Goal: Task Accomplishment & Management: Manage account settings

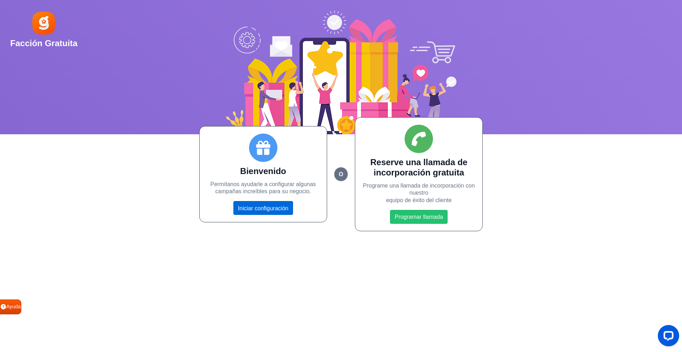
click at [259, 211] on font "Iniciar configuración" at bounding box center [263, 208] width 50 height 6
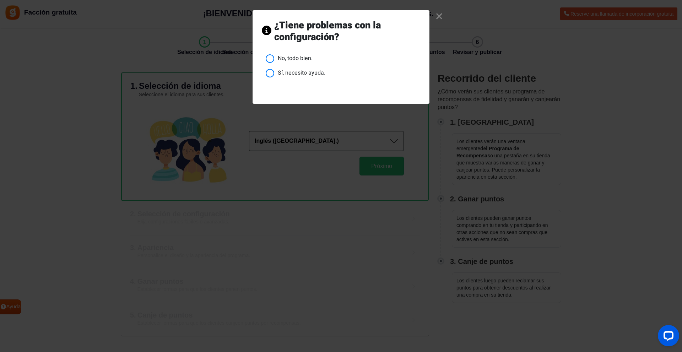
click at [284, 58] on font "No, todo bien." at bounding box center [295, 58] width 35 height 9
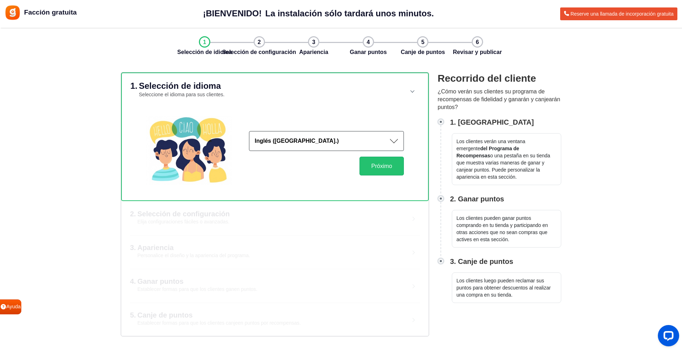
click at [295, 141] on font "Inglés (EE. UU.)" at bounding box center [297, 141] width 84 height 6
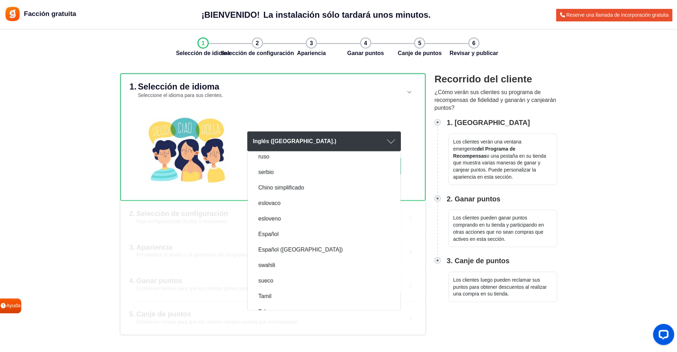
scroll to position [959, 0]
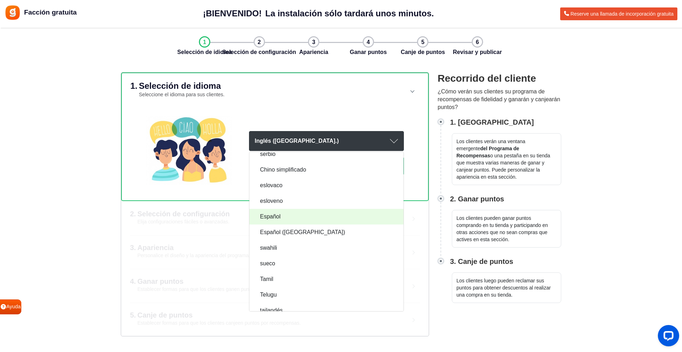
click at [289, 217] on link "Español" at bounding box center [326, 217] width 154 height 16
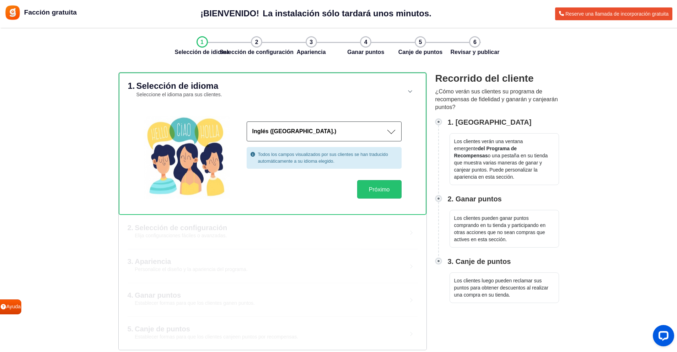
click at [283, 139] on button "Inglés (EE. UU.)" at bounding box center [324, 132] width 155 height 20
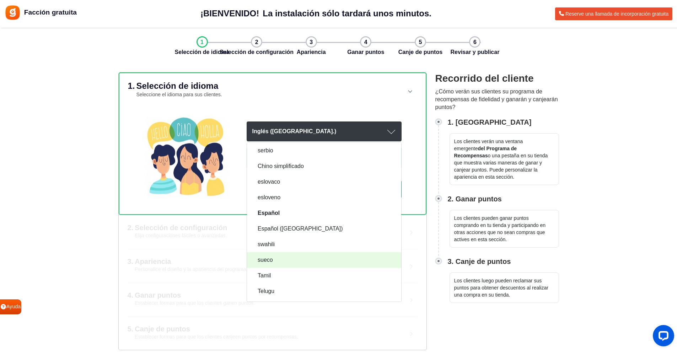
scroll to position [918, 0]
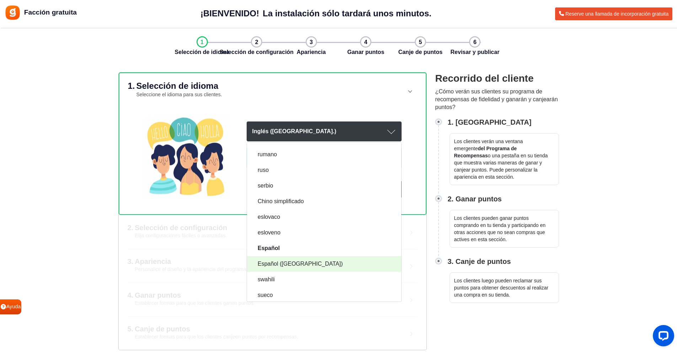
click at [295, 264] on font "Español (España)" at bounding box center [300, 264] width 85 height 6
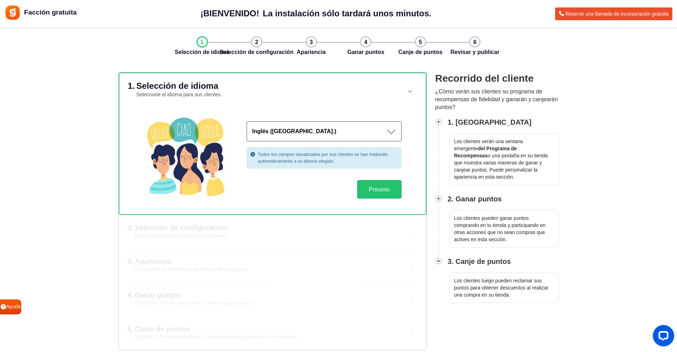
click at [297, 168] on div "Todos los campos visualizados por sus clientes se han traducido automáticamente…" at bounding box center [324, 157] width 155 height 21
click at [385, 189] on font "Próximo" at bounding box center [379, 190] width 21 height 6
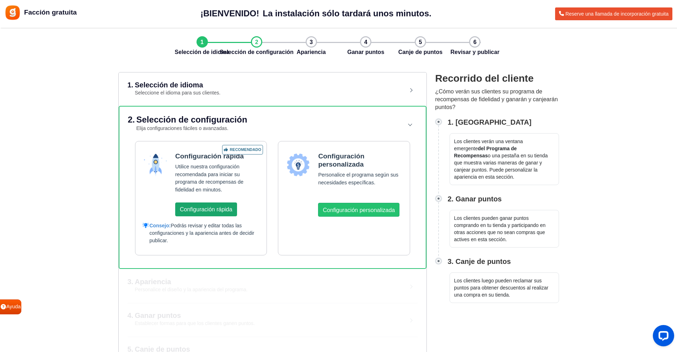
click at [211, 212] on font "Configuración rápida" at bounding box center [206, 209] width 53 height 6
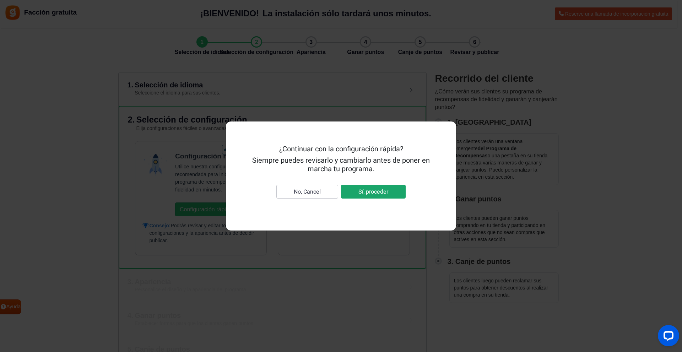
click at [379, 191] on font "Sí, proceder" at bounding box center [374, 192] width 30 height 9
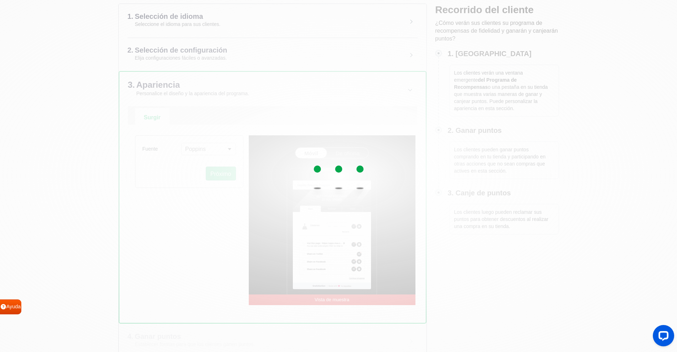
scroll to position [71, 0]
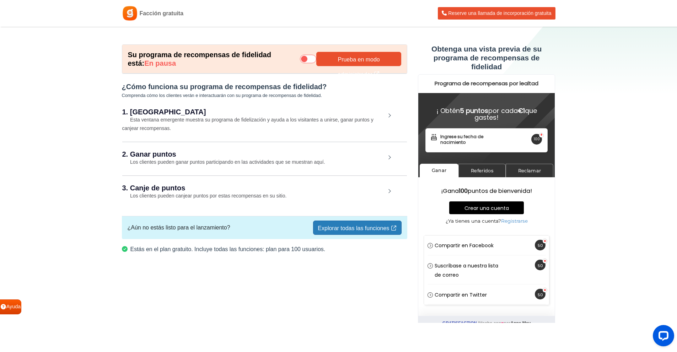
click at [306, 60] on icon at bounding box center [308, 59] width 16 height 9
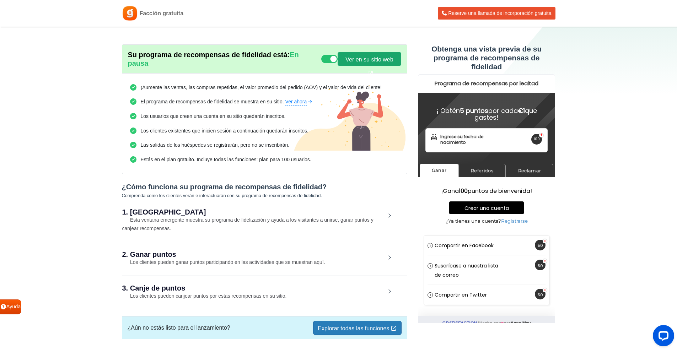
click at [363, 57] on font "Ver en su sitio web" at bounding box center [369, 60] width 48 height 6
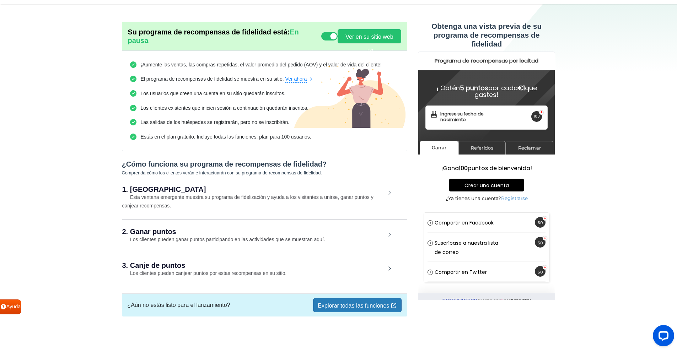
click at [224, 195] on font "Esta ventana emergente muestra su programa de fidelización y ayuda a los visita…" at bounding box center [247, 201] width 251 height 14
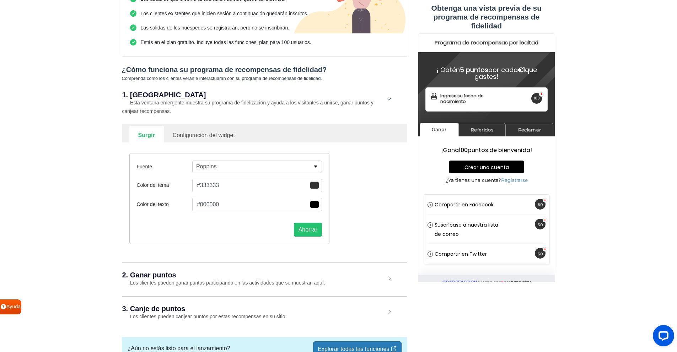
scroll to position [130, 0]
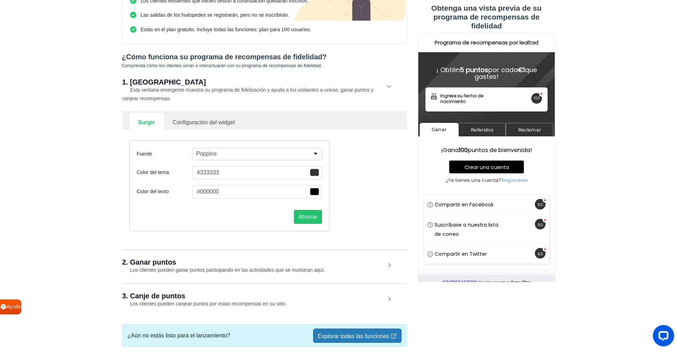
click at [292, 176] on button "#333333" at bounding box center [257, 173] width 130 height 14
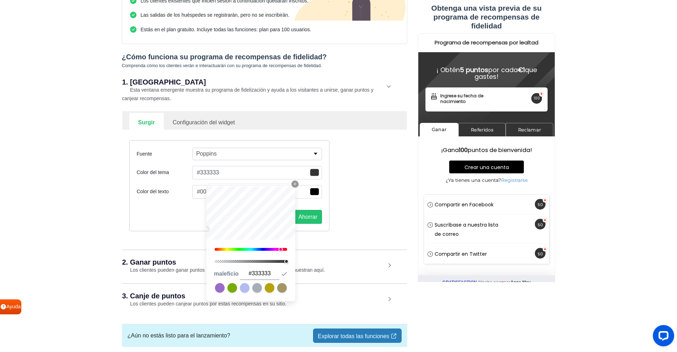
drag, startPoint x: 230, startPoint y: 249, endPoint x: 281, endPoint y: 251, distance: 51.2
click at [281, 251] on div at bounding box center [251, 249] width 72 height 3
type input "#ff33a0"
type input "#ff30a3"
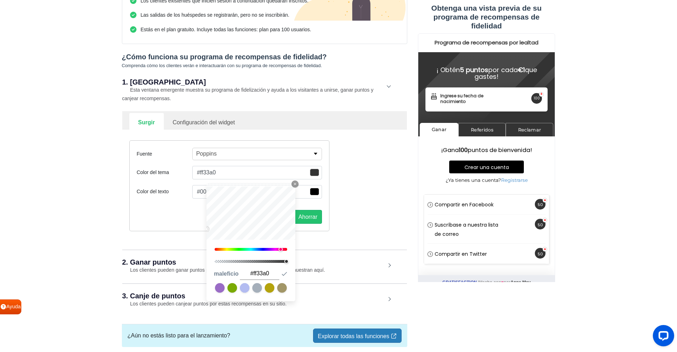
type input "#ff30a3"
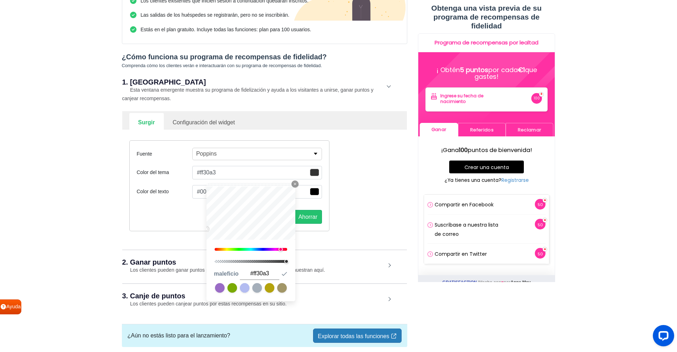
type input "#ff25b2"
type input "#ff21b7"
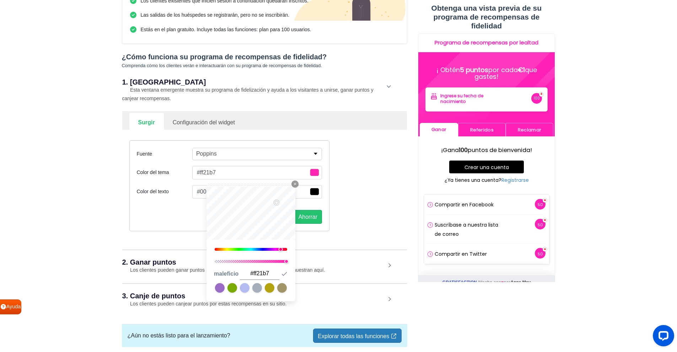
type input "#ff1ebc"
type input "#ff1cbc"
type input "#ff1bc4"
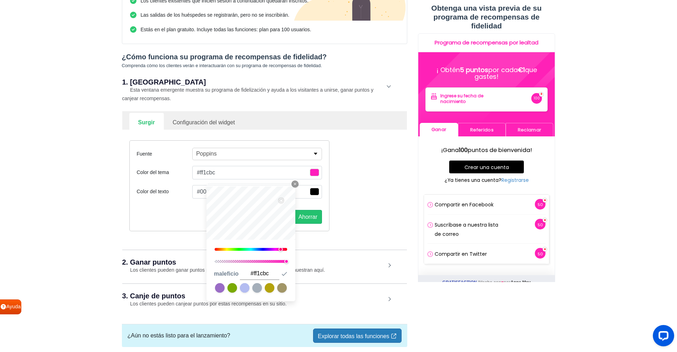
type input "#ff1bc4"
type input "#ff1ccc"
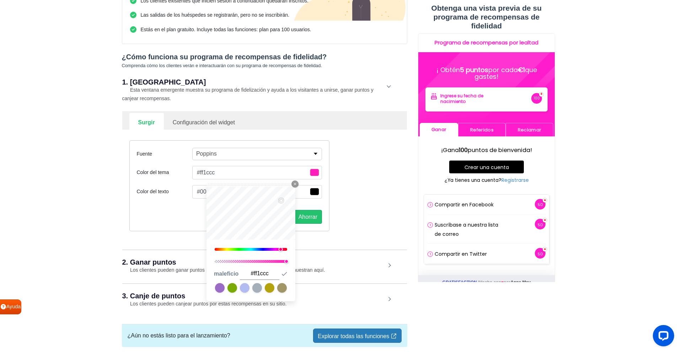
type input "#ff1dd1"
type input "#ff1dd6"
type input "#ff1bd6"
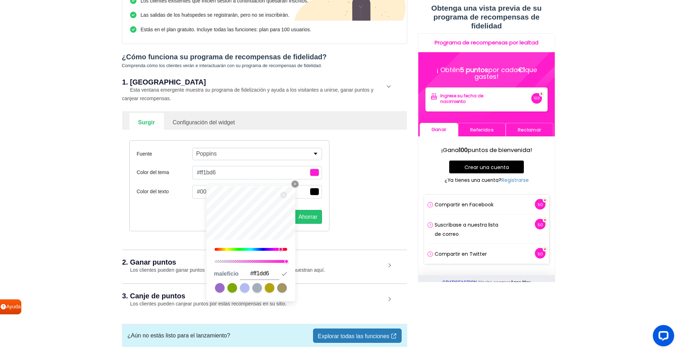
type input "#ff1bd6"
type input "#ff1adb"
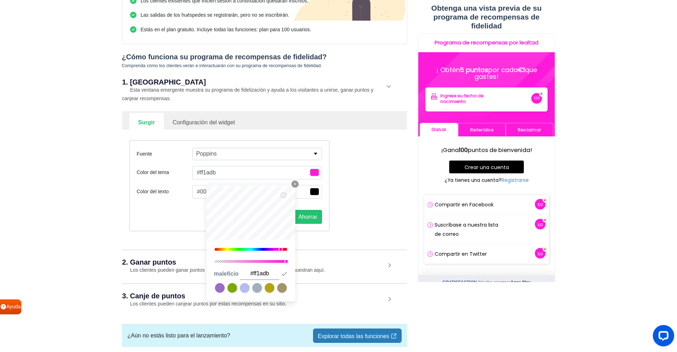
type input "#ff1fe0"
type input "#ff2de5"
type input "#ff40e5"
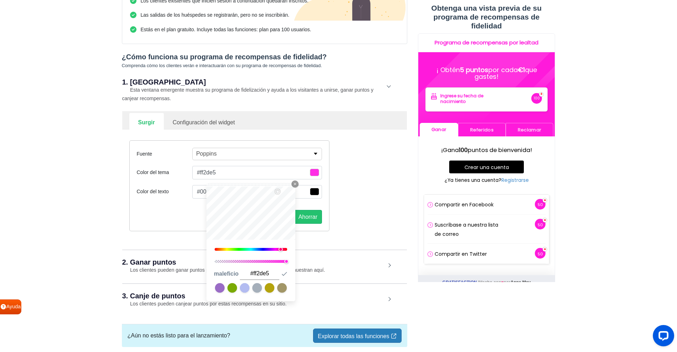
type input "#ff40e5"
type input "#ff50e5"
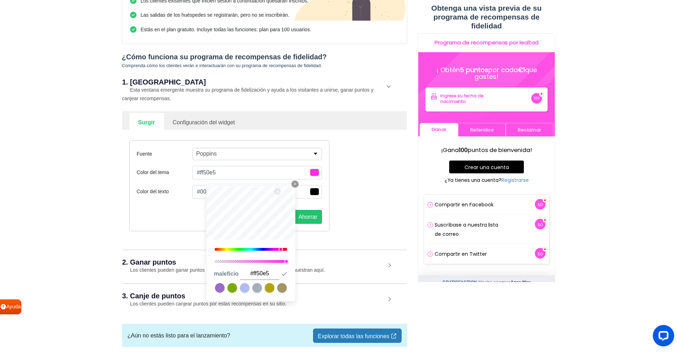
type input "#ff52e5"
type input "#ff59e5"
type input "#ff5be5"
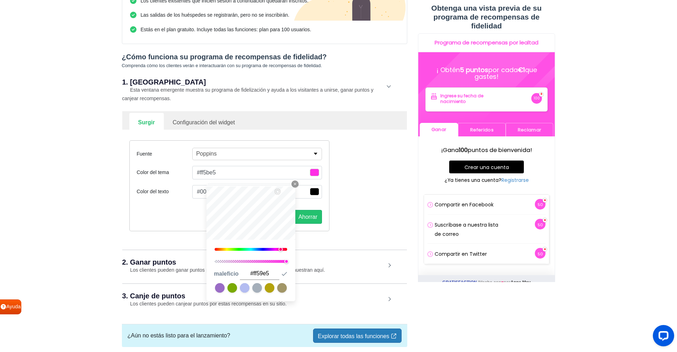
type input "#ff5be5"
type input "#ff53cc"
type input "#ff4bb7"
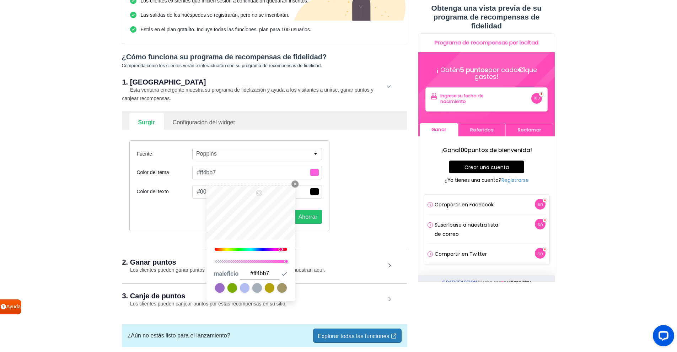
type input "#ff42a3"
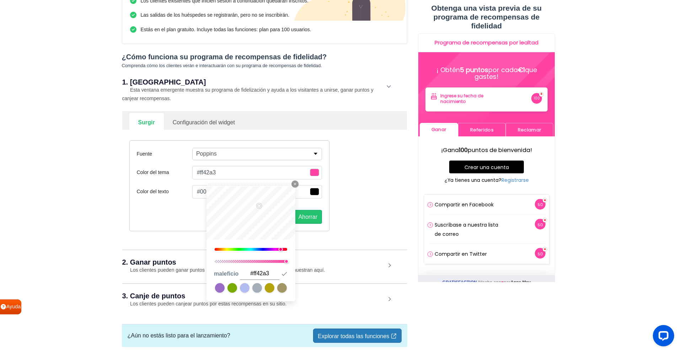
type input "#ff45a8"
type input "#ff54c9"
type input "#ff55cc"
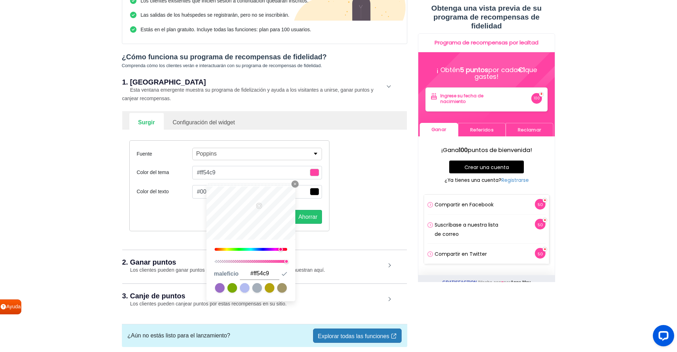
type input "#ff55cc"
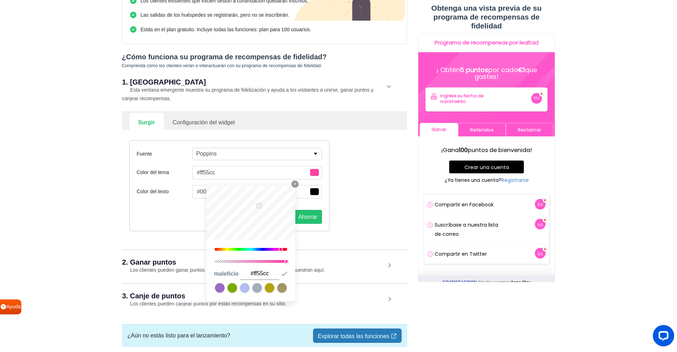
type input "#ff57d1"
type input "#ff59d6"
type input "#ff5cdb"
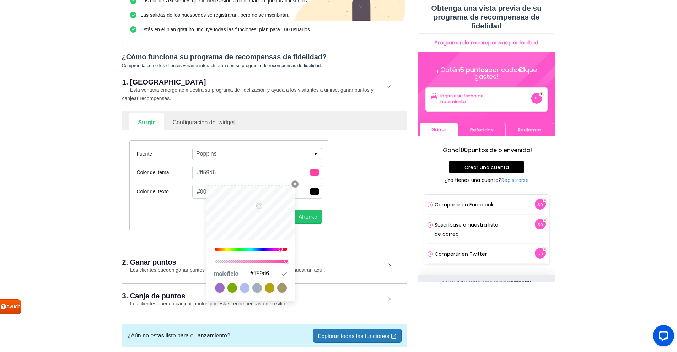
type input "#ff5cdb"
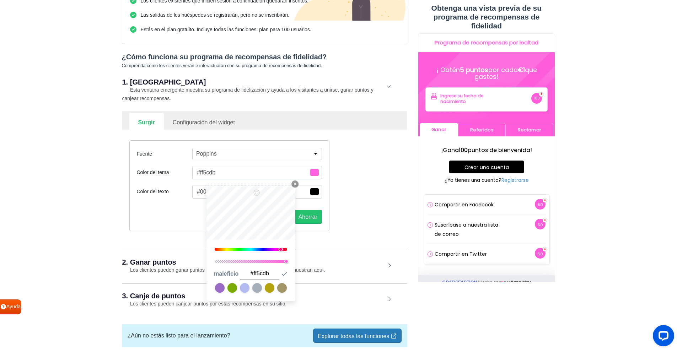
type input "#ff63e2"
type input "#ff67e5"
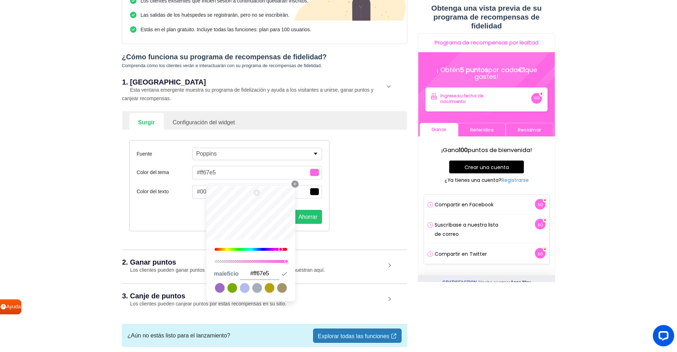
type input "#ff66e8"
type input "#ff63ed"
type input "#ff60ea"
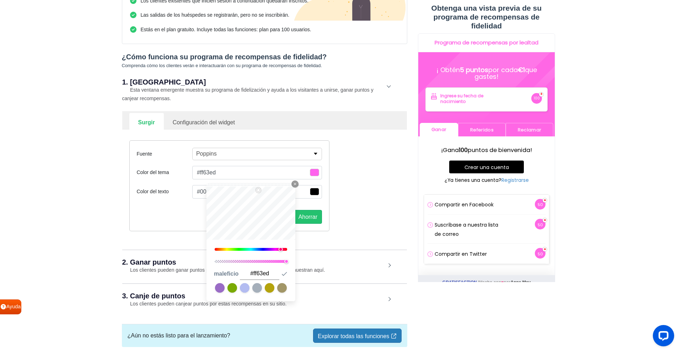
type input "#ff60ea"
type input "#ff4ee0"
type input "#ff4ce0"
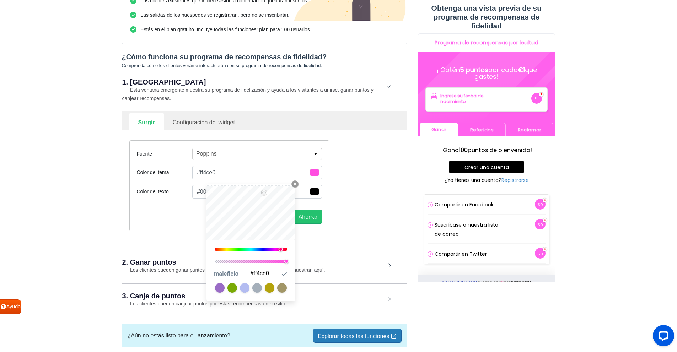
type input "#ff4bdd"
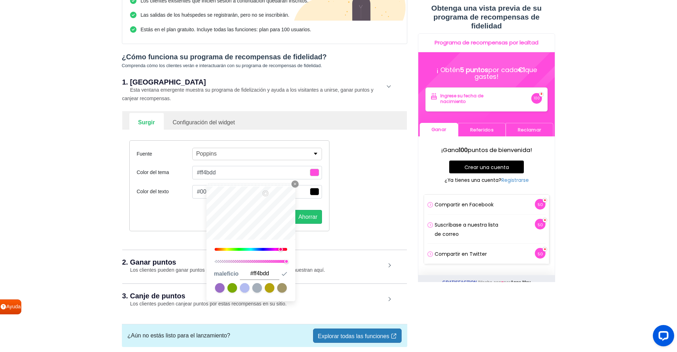
click at [220, 174] on button "#ff4bdd" at bounding box center [257, 173] width 130 height 14
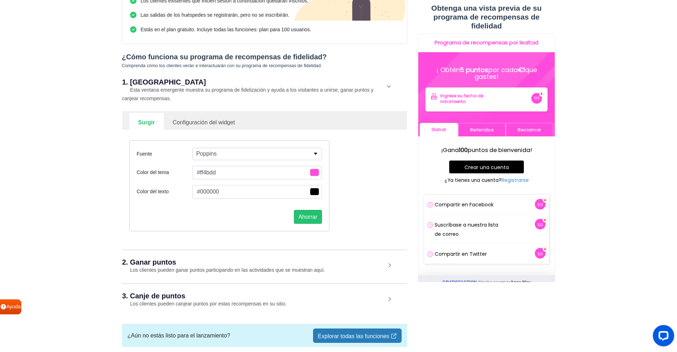
click at [216, 166] on div "Fuente Poppins Abel Alfa Slab One Anton Archivo Archivo Black Arimo Assistant B…" at bounding box center [229, 185] width 200 height 91
click at [216, 172] on button "#ff4bdd" at bounding box center [257, 173] width 130 height 14
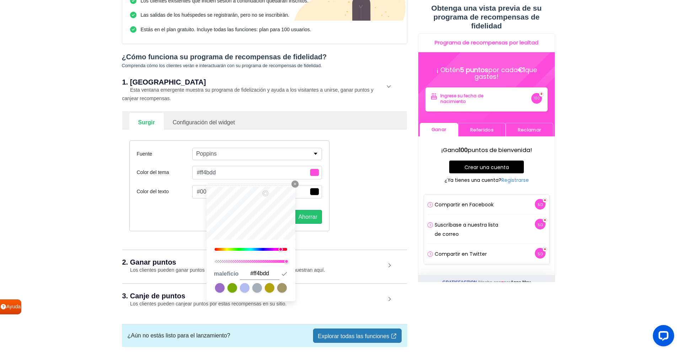
click at [216, 172] on button "#ff4bdd" at bounding box center [257, 173] width 130 height 14
click at [265, 275] on input "#ff4bdd" at bounding box center [259, 274] width 39 height 12
paste input "#ffd8db"
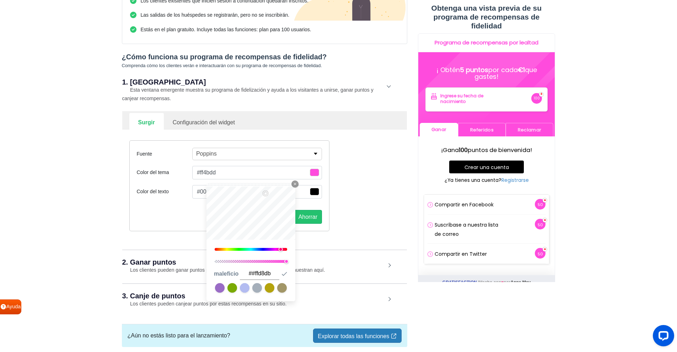
click at [265, 275] on input "##ffd8db" at bounding box center [259, 274] width 39 height 12
paste input "text"
type input "#ffd8db"
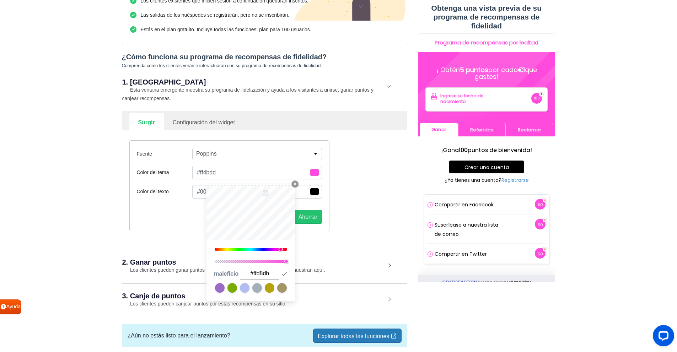
type input "#ffd8db"
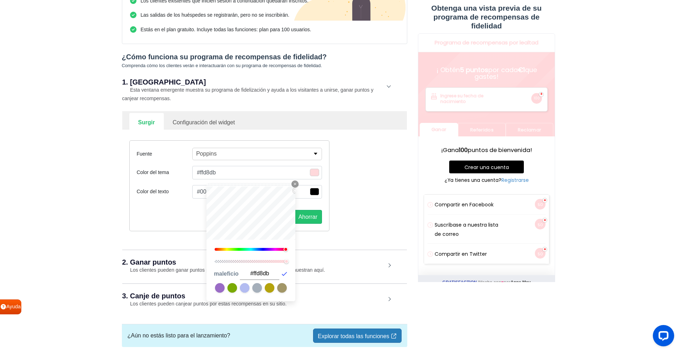
click at [282, 275] on icon "button" at bounding box center [284, 273] width 7 height 7
click at [313, 201] on div "Fuente Poppins Abel Alfa Slab One Anton Archivo Archivo Black Arimo Assistant B…" at bounding box center [229, 185] width 200 height 91
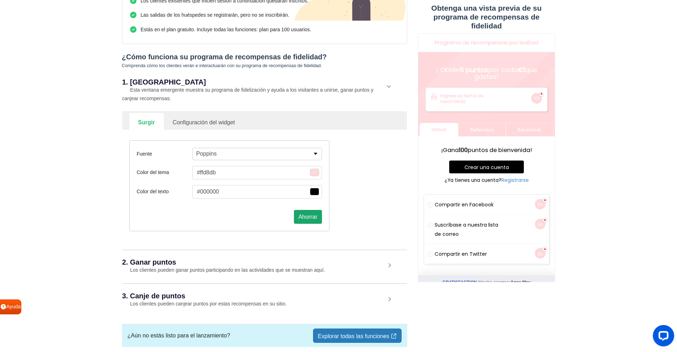
click at [309, 218] on font "Ahorrar" at bounding box center [307, 217] width 19 height 6
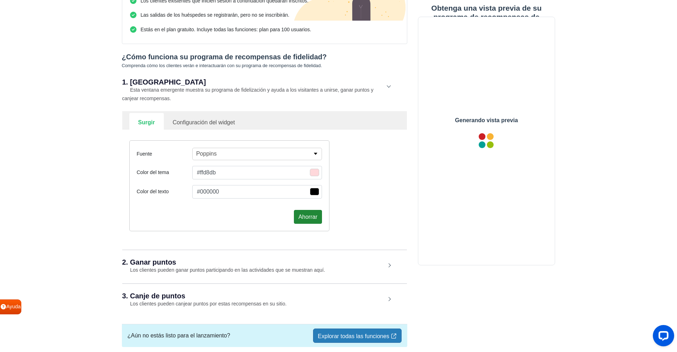
scroll to position [0, 0]
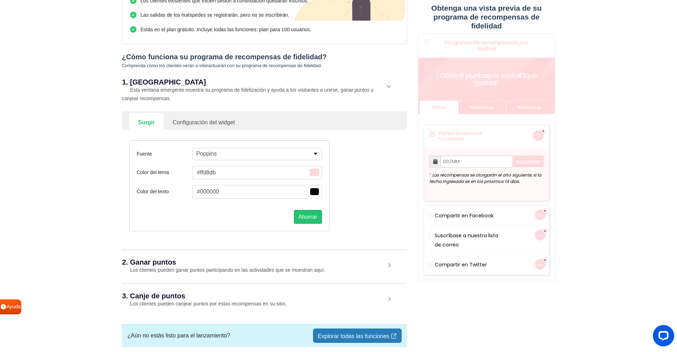
click at [185, 120] on font "Configuración del widget" at bounding box center [204, 122] width 62 height 6
select select "right"
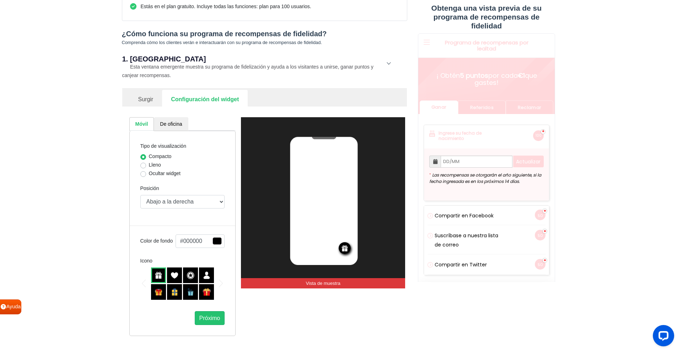
scroll to position [201, 0]
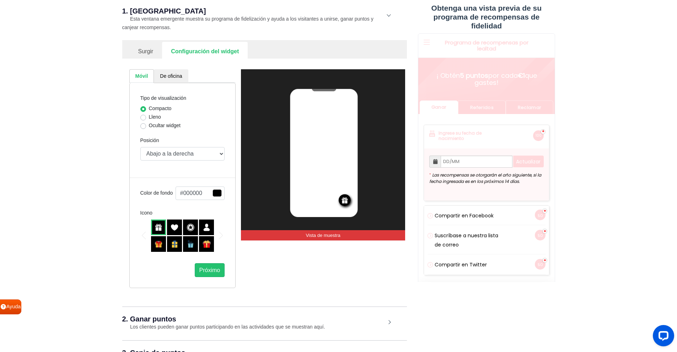
click at [197, 192] on button "#000000" at bounding box center [200, 194] width 49 height 14
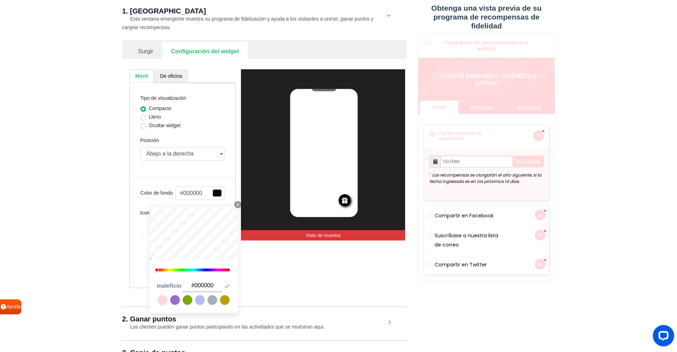
click at [210, 289] on input "#000000" at bounding box center [202, 286] width 39 height 12
paste input "ffd8db"
type input "#ffd8db"
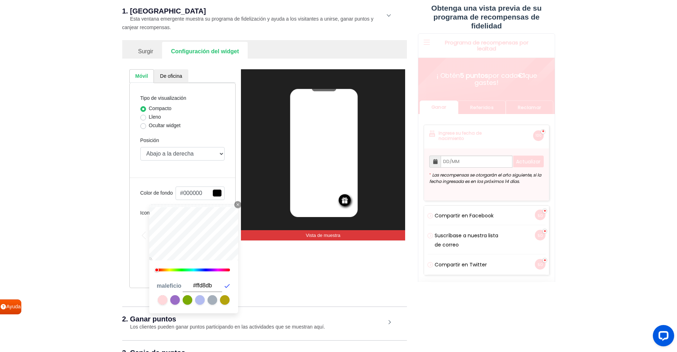
type input "#ffd8db"
click at [227, 286] on icon "button" at bounding box center [227, 285] width 7 height 7
click at [237, 204] on icon "Close Icon" at bounding box center [238, 205] width 4 height 4
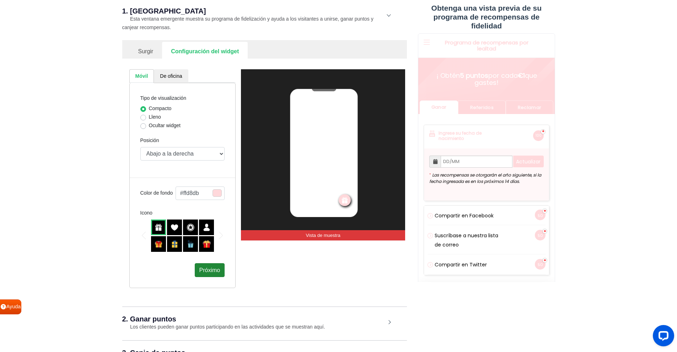
drag, startPoint x: 217, startPoint y: 271, endPoint x: 224, endPoint y: 199, distance: 73.2
click at [227, 209] on div "Tipo de visualización Compacto Lleno Ocultar widget Posición Arriba a la derech…" at bounding box center [182, 185] width 107 height 205
click at [148, 117] on div "Lleno" at bounding box center [182, 117] width 85 height 9
click at [149, 119] on label "Lleno" at bounding box center [155, 116] width 12 height 7
click at [142, 119] on input "Lleno" at bounding box center [143, 116] width 6 height 7
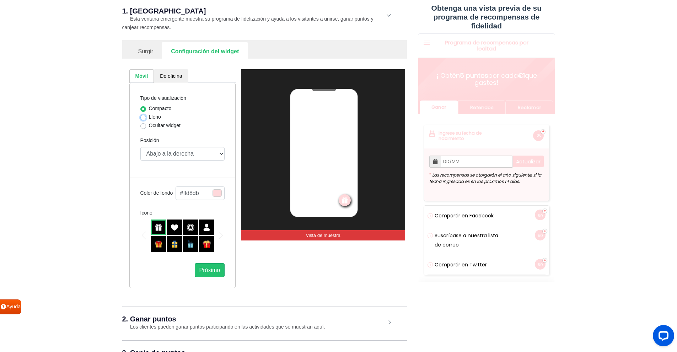
radio input "true"
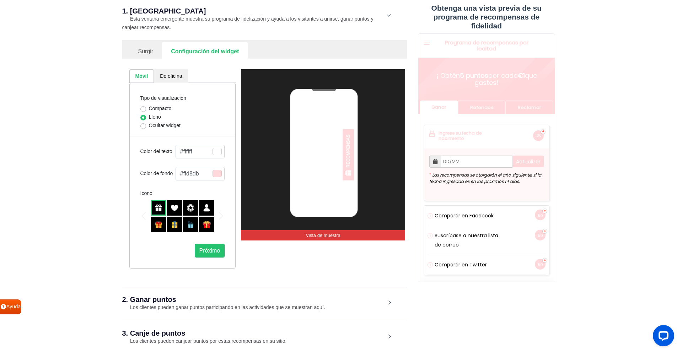
click at [149, 111] on label "Compacto" at bounding box center [160, 108] width 23 height 7
click at [144, 111] on input "Compacto" at bounding box center [143, 108] width 6 height 7
radio input "true"
select select "right"
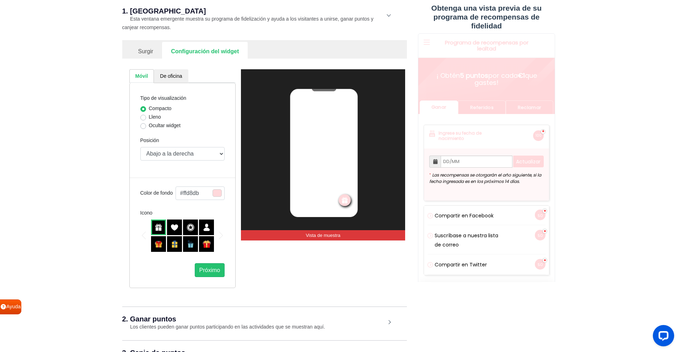
click at [149, 125] on label "Ocultar widget" at bounding box center [165, 125] width 32 height 7
click at [144, 125] on input "Ocultar widget" at bounding box center [143, 125] width 6 height 7
radio input "true"
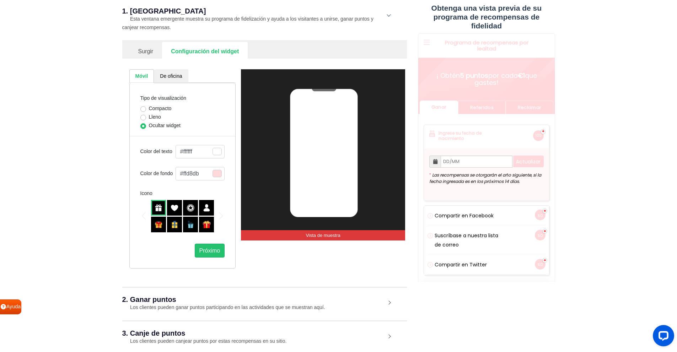
click at [149, 109] on label "Compacto" at bounding box center [160, 108] width 23 height 7
click at [143, 109] on input "Compacto" at bounding box center [143, 108] width 6 height 7
radio input "true"
select select "right"
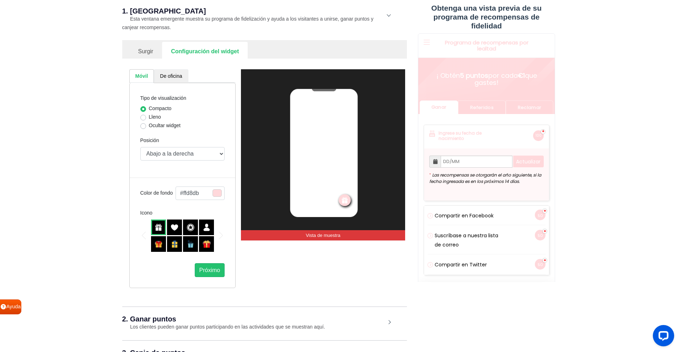
click at [169, 76] on font "De oficina" at bounding box center [171, 76] width 22 height 6
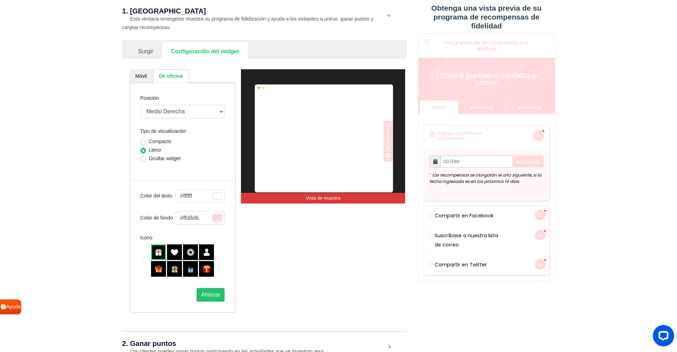
click at [142, 76] on font "Móvil" at bounding box center [141, 76] width 12 height 6
select select "right"
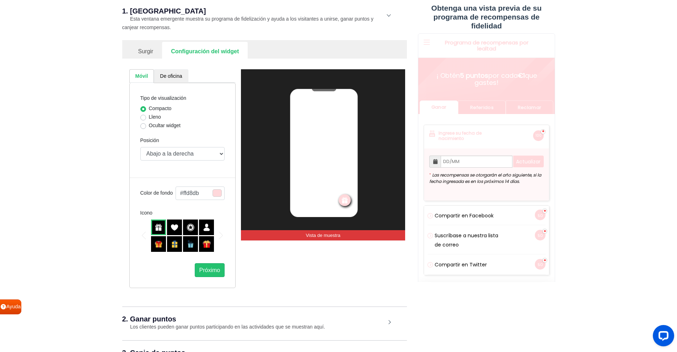
click at [170, 74] on font "De oficina" at bounding box center [171, 76] width 22 height 6
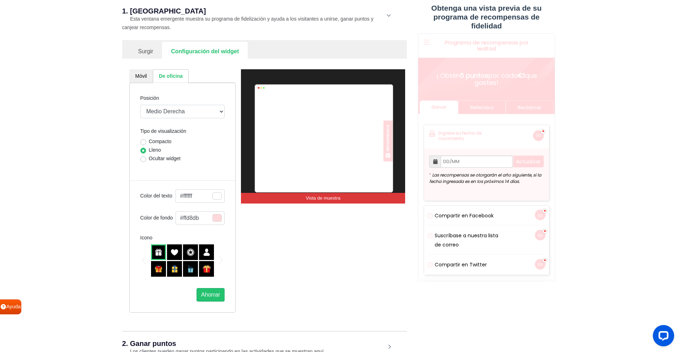
click at [157, 142] on font "Compacto" at bounding box center [160, 142] width 23 height 6
click at [146, 142] on input "Compacto" at bounding box center [143, 141] width 6 height 7
radio input "true"
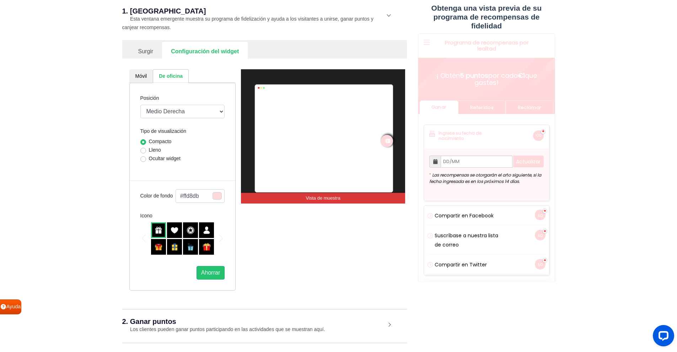
click at [149, 158] on label "Ocultar widget" at bounding box center [165, 158] width 32 height 7
click at [144, 158] on input "Ocultar widget" at bounding box center [143, 158] width 6 height 7
radio input "true"
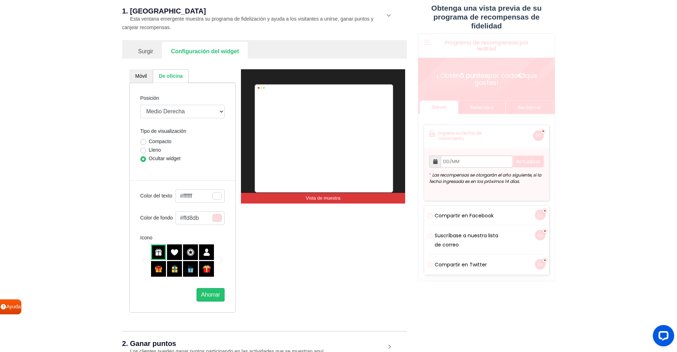
click at [149, 150] on label "Lleno" at bounding box center [155, 149] width 12 height 7
click at [145, 150] on input "Lleno" at bounding box center [143, 149] width 6 height 7
radio input "true"
click at [149, 160] on label "Ocultar widget" at bounding box center [165, 158] width 32 height 7
click at [144, 160] on input "Ocultar widget" at bounding box center [143, 158] width 6 height 7
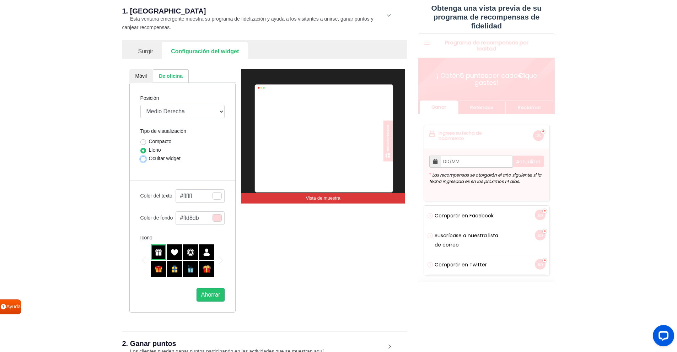
radio input "true"
click at [145, 75] on font "Móvil" at bounding box center [141, 76] width 12 height 6
select select "right"
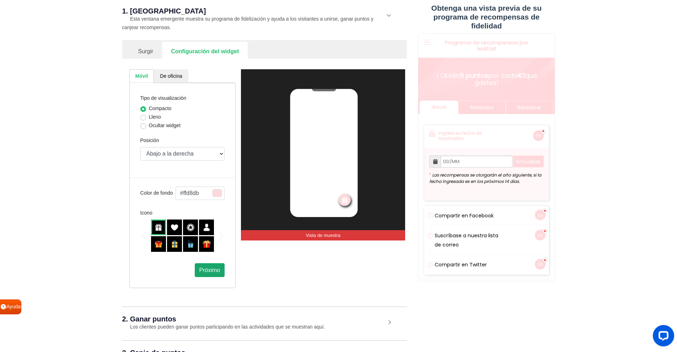
click at [214, 271] on font "Próximo" at bounding box center [209, 270] width 21 height 6
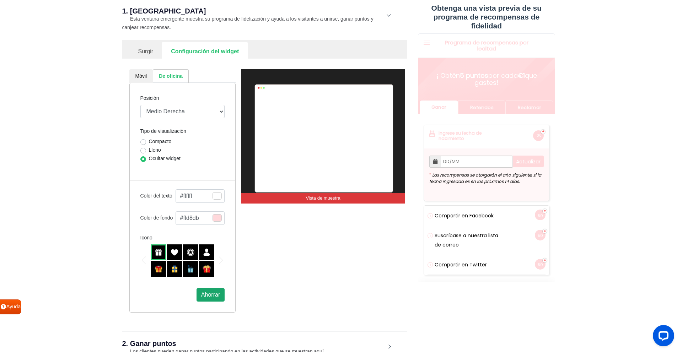
click at [214, 293] on font "Ahorrar" at bounding box center [210, 295] width 19 height 6
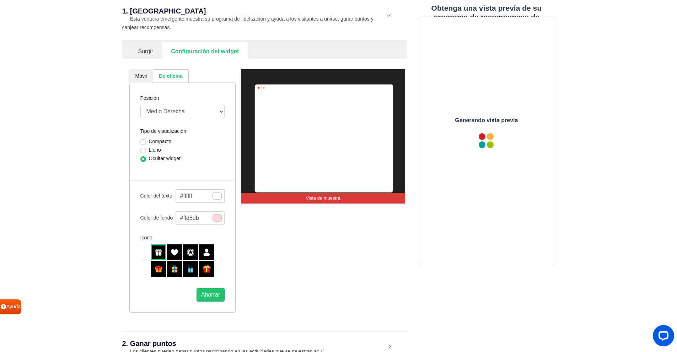
scroll to position [0, 0]
click at [138, 76] on font "Móvil" at bounding box center [141, 76] width 12 height 6
select select "right"
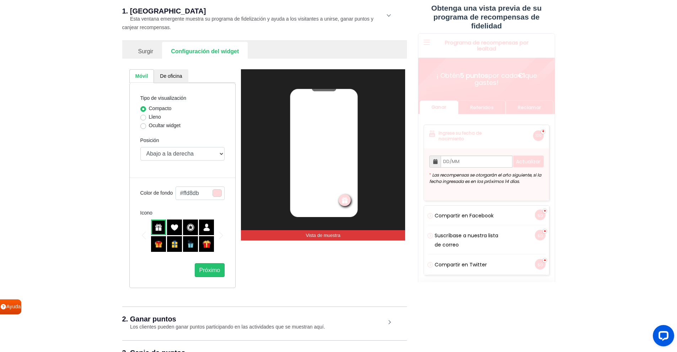
click at [146, 50] on font "Surgir" at bounding box center [145, 51] width 15 height 6
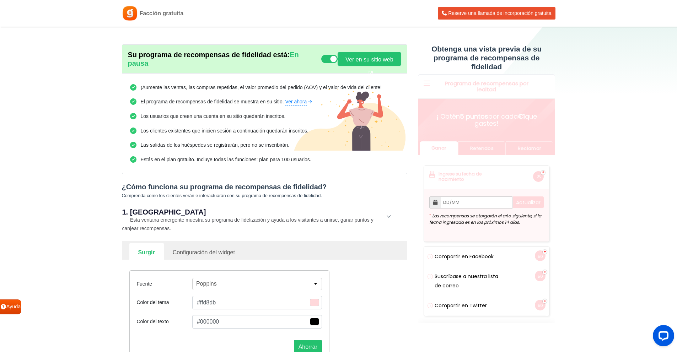
scroll to position [161, 0]
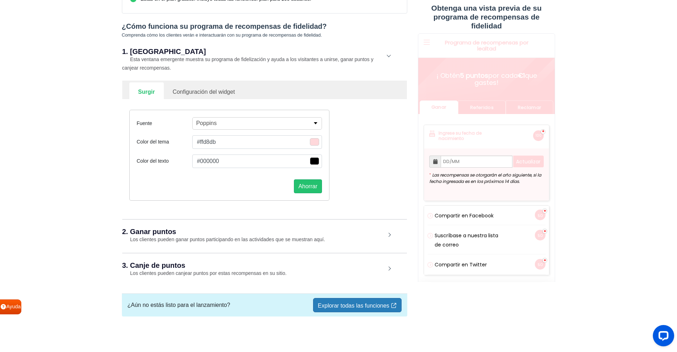
click at [335, 238] on div "2. Ganar puntos Los clientes pueden ganar puntos participando en las actividade…" at bounding box center [264, 235] width 285 height 33
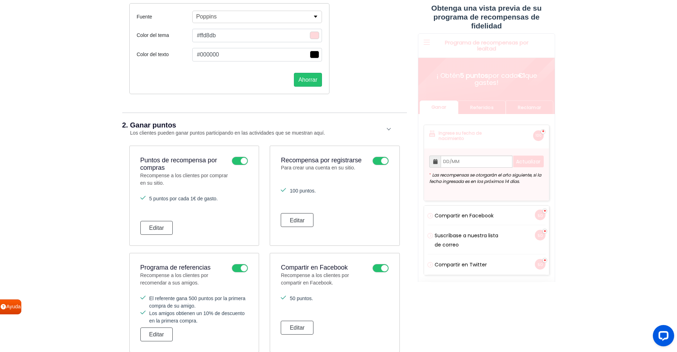
scroll to position [268, 0]
click at [158, 228] on font "Editar" at bounding box center [156, 227] width 15 height 6
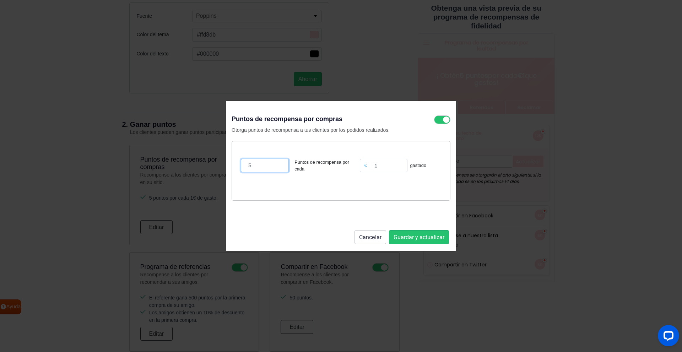
drag, startPoint x: 273, startPoint y: 168, endPoint x: 232, endPoint y: 168, distance: 40.9
click at [232, 168] on div "5 Puntos de recompensa por cada € 1 gastado" at bounding box center [341, 171] width 219 height 60
type input "10"
click at [431, 238] on font "Guardar y actualizar" at bounding box center [419, 237] width 51 height 9
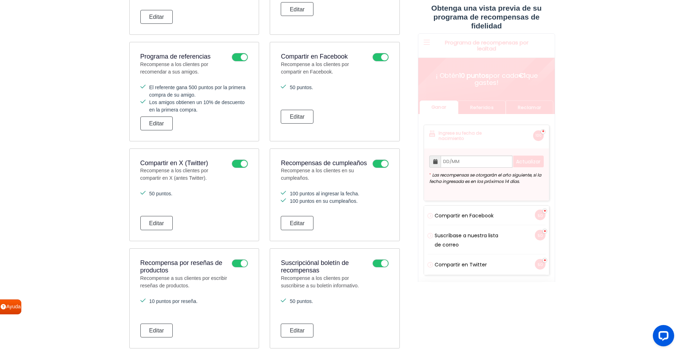
scroll to position [481, 0]
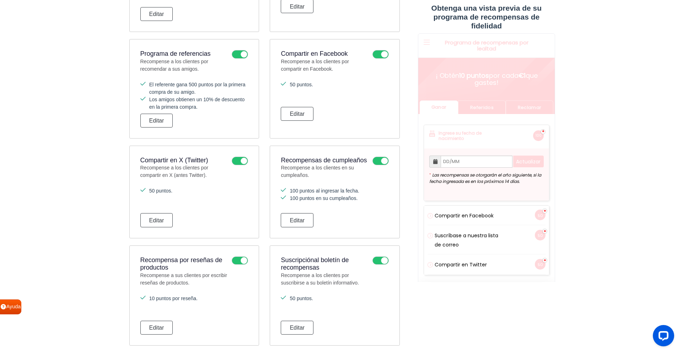
click at [381, 53] on icon at bounding box center [380, 54] width 16 height 9
click at [0, 0] on input "checkbox" at bounding box center [0, 0] width 0 height 0
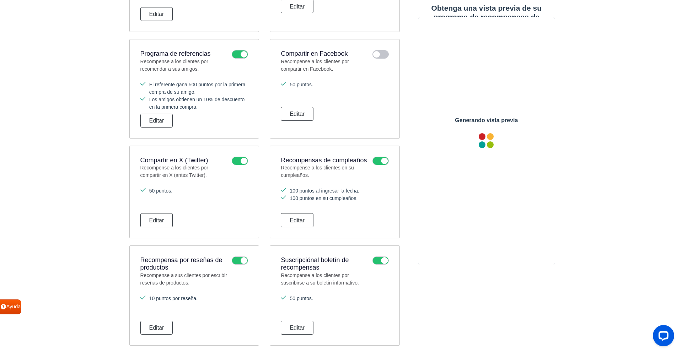
scroll to position [0, 0]
click at [240, 160] on icon at bounding box center [240, 161] width 16 height 9
click at [0, 0] on input "checkbox" at bounding box center [0, 0] width 0 height 0
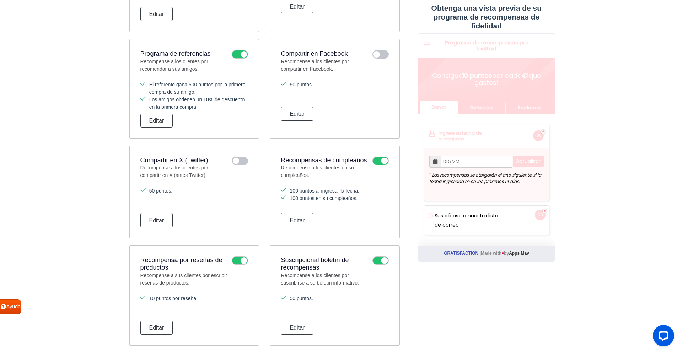
click at [382, 163] on icon at bounding box center [380, 161] width 16 height 9
click at [0, 0] on input "checkbox" at bounding box center [0, 0] width 0 height 0
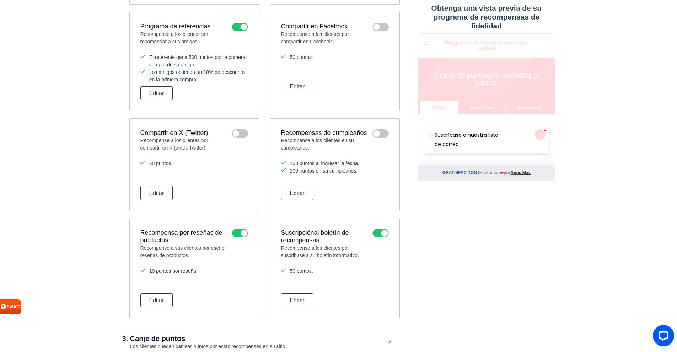
scroll to position [552, 0]
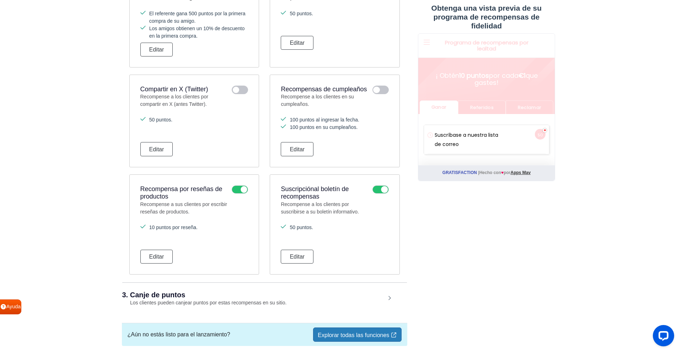
click at [243, 191] on icon at bounding box center [240, 189] width 16 height 9
click at [0, 0] on input "checkbox" at bounding box center [0, 0] width 0 height 0
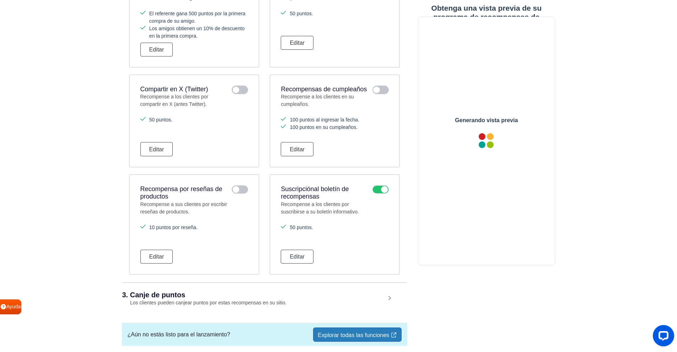
click at [379, 189] on icon at bounding box center [380, 189] width 16 height 9
click at [0, 0] on input "checkbox" at bounding box center [0, 0] width 0 height 0
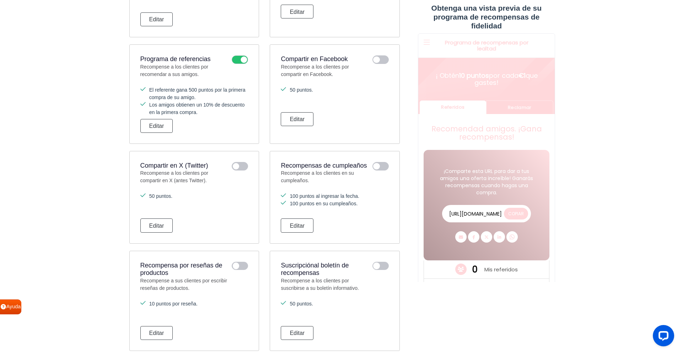
scroll to position [440, 0]
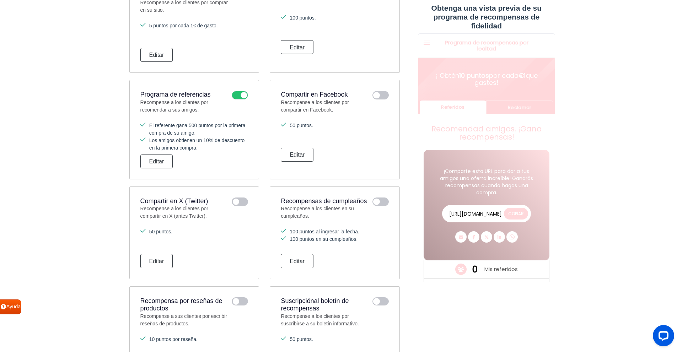
click at [240, 94] on icon at bounding box center [240, 95] width 16 height 9
click at [0, 0] on input "checkbox" at bounding box center [0, 0] width 0 height 0
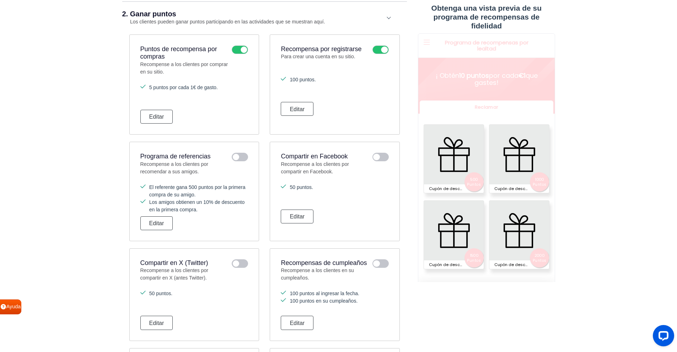
scroll to position [369, 0]
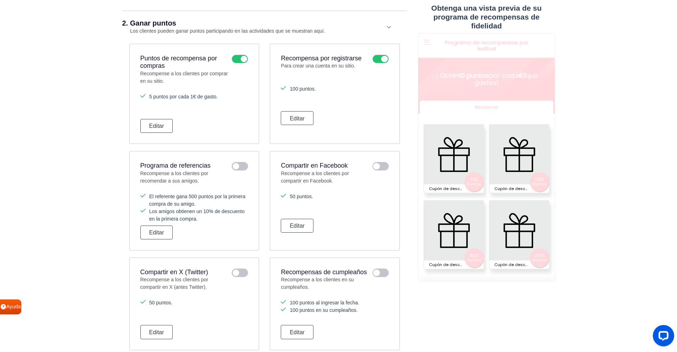
click at [386, 59] on icon at bounding box center [380, 59] width 16 height 9
click at [0, 0] on input "checkbox" at bounding box center [0, 0] width 0 height 0
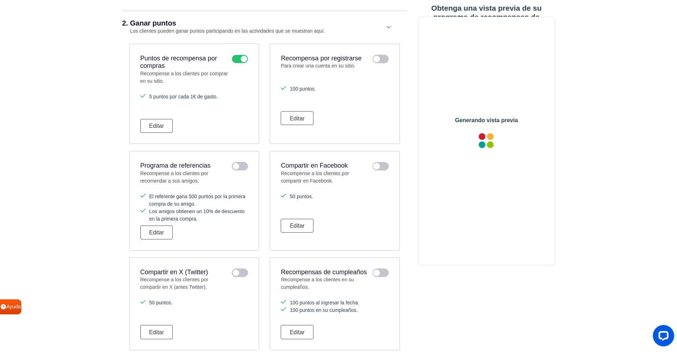
scroll to position [0, 0]
click at [381, 61] on icon at bounding box center [380, 59] width 16 height 9
click at [0, 0] on input "checkbox" at bounding box center [0, 0] width 0 height 0
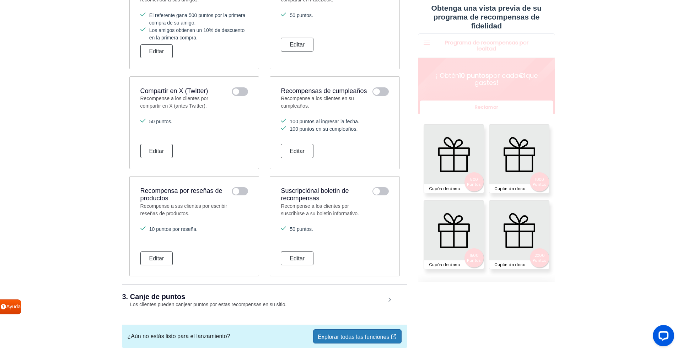
scroll to position [582, 0]
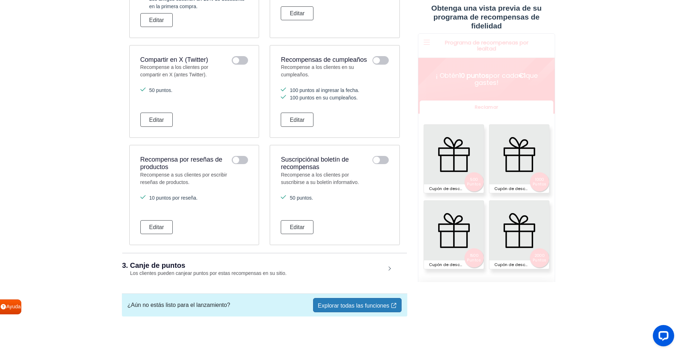
click at [357, 267] on h2 "3. Canje de puntos" at bounding box center [253, 265] width 263 height 7
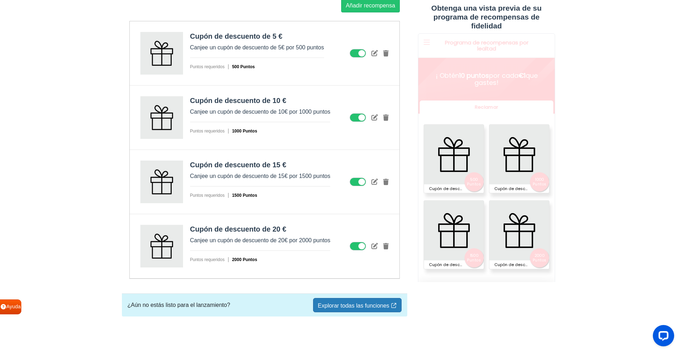
scroll to position [995, 0]
click at [367, 308] on font "Explorar todas las funciones" at bounding box center [353, 306] width 71 height 6
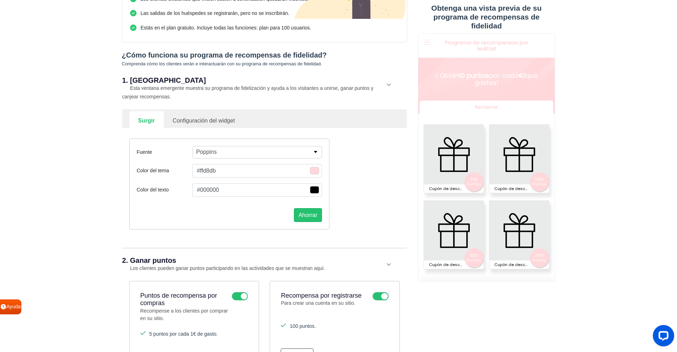
scroll to position [36, 0]
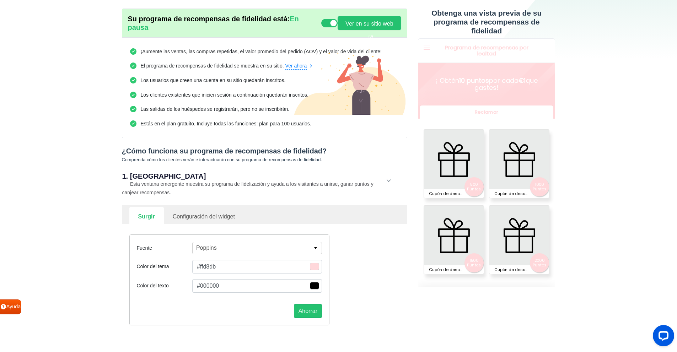
click at [208, 214] on link "Configuración del widget" at bounding box center [204, 215] width 80 height 17
select select "right"
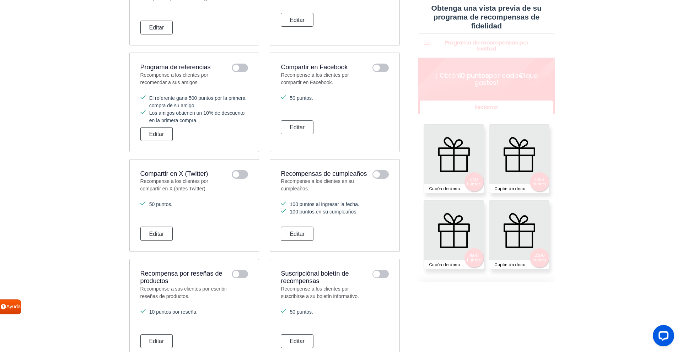
scroll to position [604, 0]
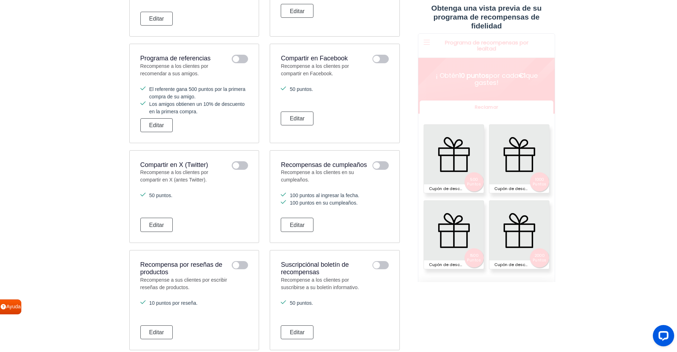
click at [378, 168] on icon at bounding box center [380, 165] width 16 height 9
click at [0, 0] on input "checkbox" at bounding box center [0, 0] width 0 height 0
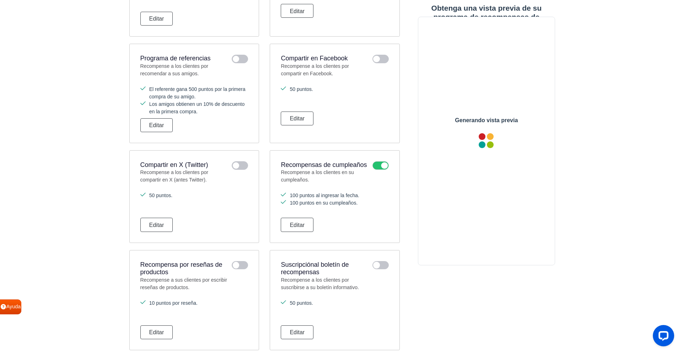
scroll to position [0, 0]
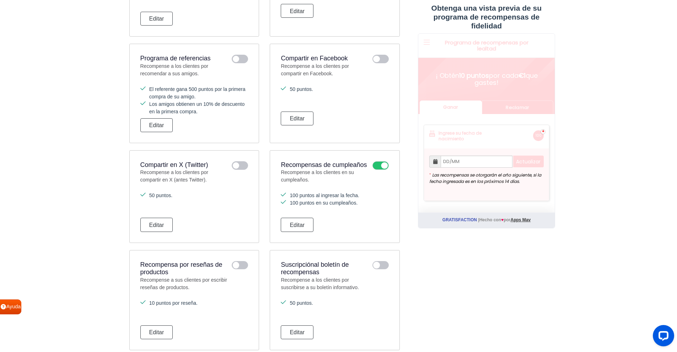
click at [381, 166] on icon at bounding box center [380, 165] width 16 height 9
click at [0, 0] on input "checkbox" at bounding box center [0, 0] width 0 height 0
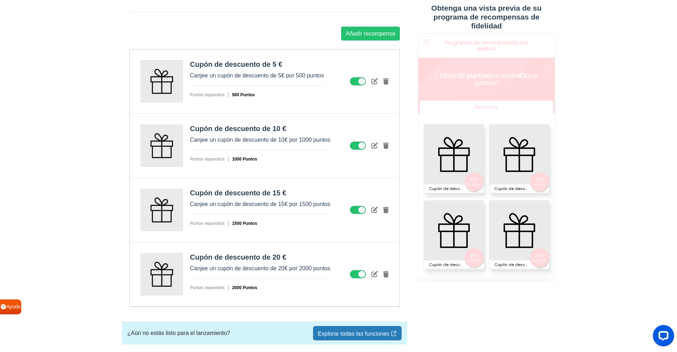
scroll to position [946, 0]
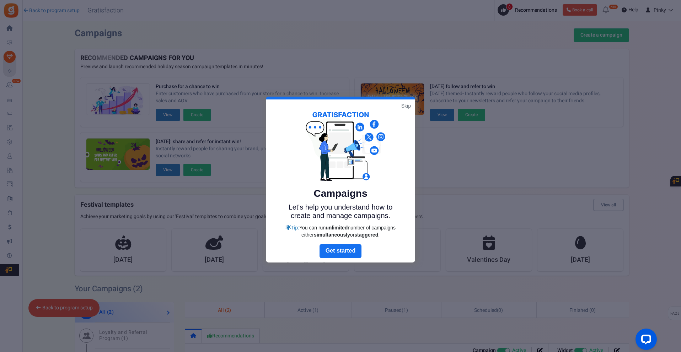
click at [406, 105] on link "Skip" at bounding box center [406, 105] width 10 height 7
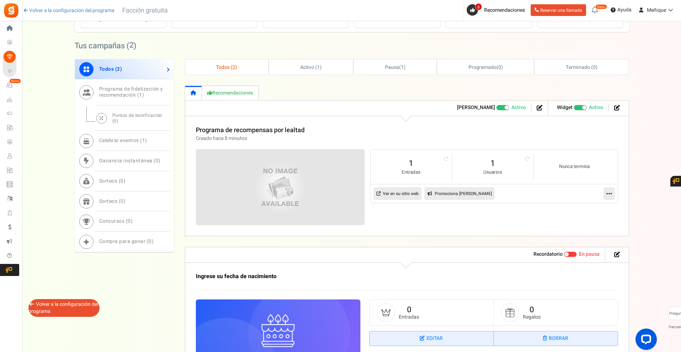
scroll to position [317, 0]
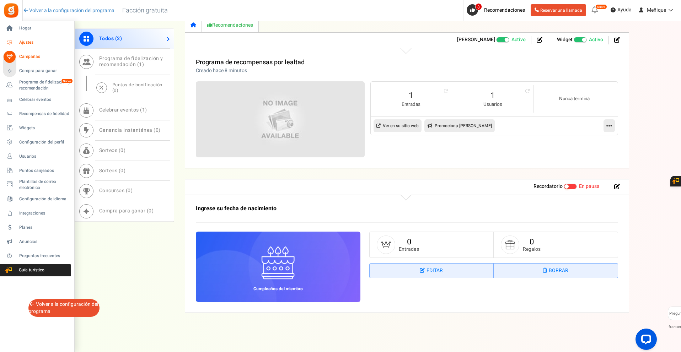
click at [26, 41] on font "Ajustes" at bounding box center [26, 42] width 14 height 6
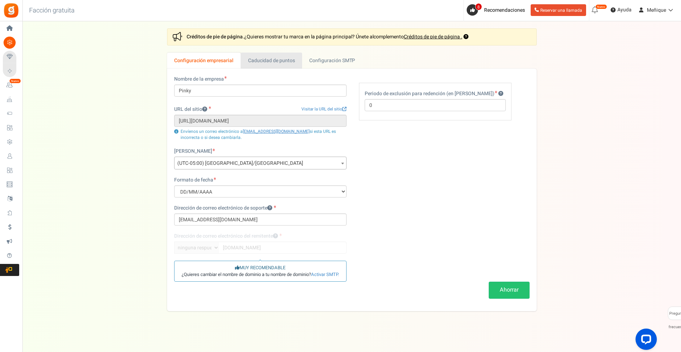
click at [270, 55] on link "Caducidad de puntos" at bounding box center [271, 61] width 61 height 16
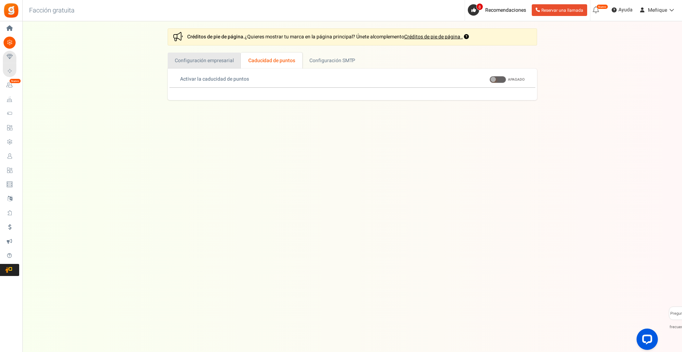
click at [212, 59] on font "Configuración empresarial" at bounding box center [204, 60] width 59 height 7
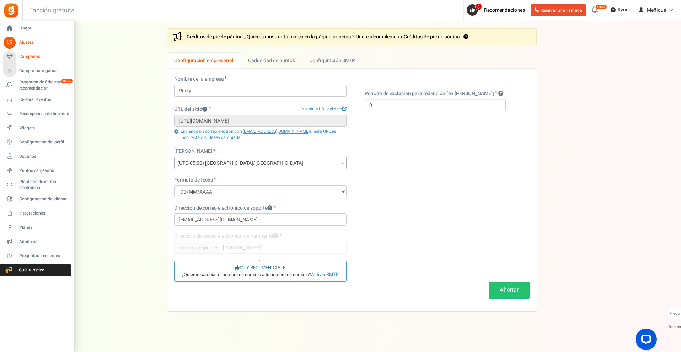
click at [35, 58] on font "Campañas" at bounding box center [29, 56] width 21 height 6
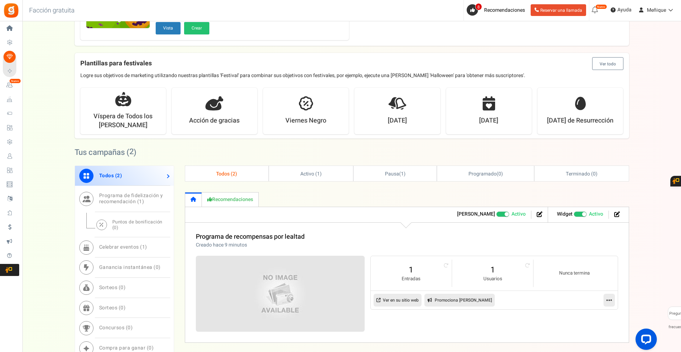
scroll to position [284, 0]
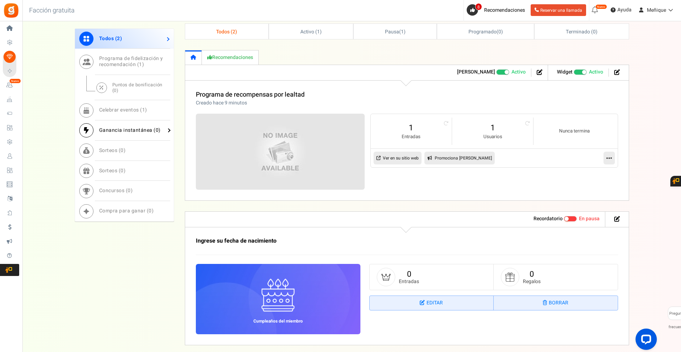
click at [142, 127] on font "Ganancia instantánea (" at bounding box center [127, 130] width 57 height 7
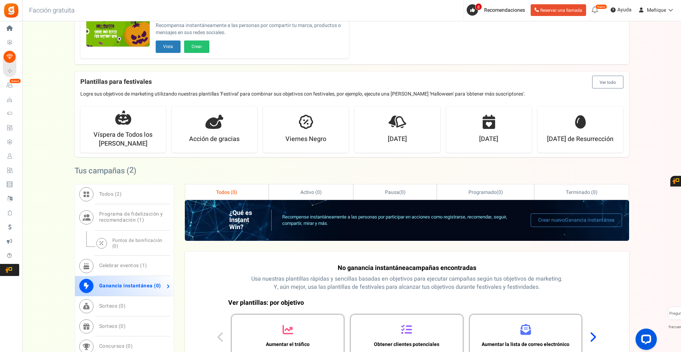
scroll to position [107, 0]
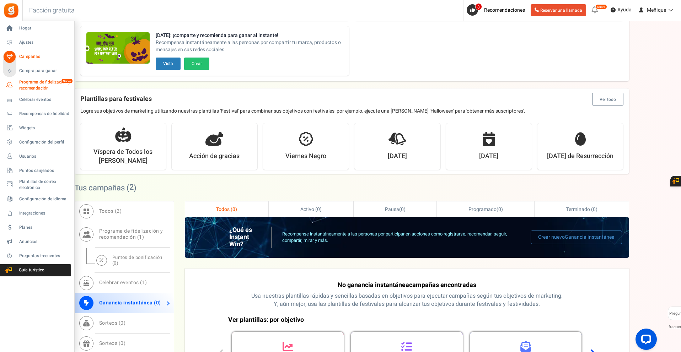
click at [38, 87] on font "Programa de fidelización y recomendación" at bounding box center [44, 85] width 51 height 12
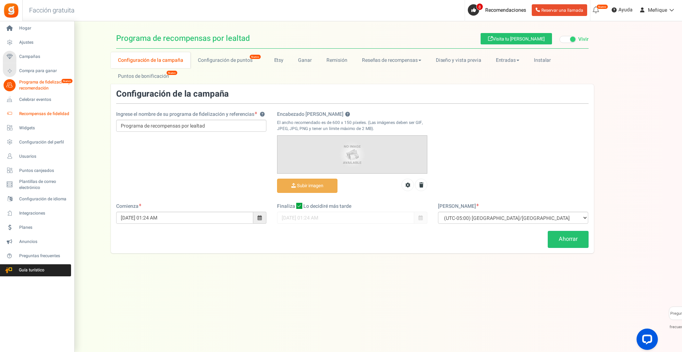
click at [29, 116] on font "Recompensas de fidelidad" at bounding box center [44, 114] width 50 height 6
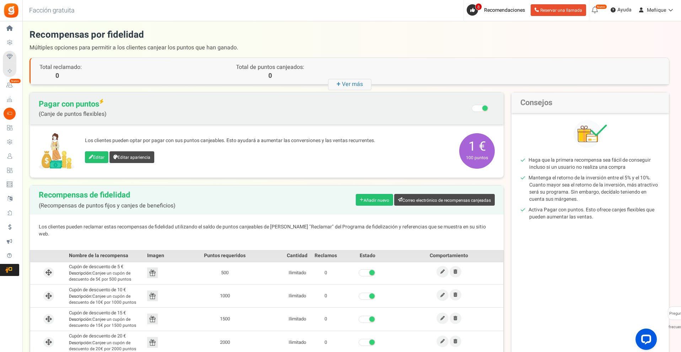
scroll to position [36, 0]
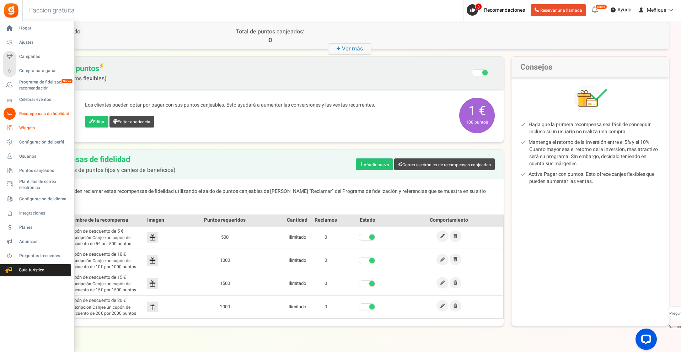
click at [25, 126] on font "Widgets" at bounding box center [27, 128] width 16 height 6
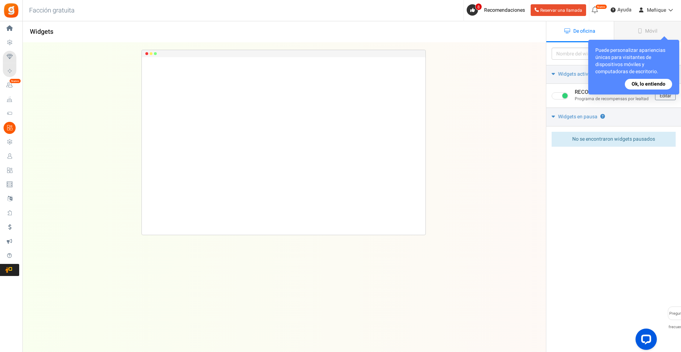
click at [660, 81] on font "Ok, lo entiendo" at bounding box center [648, 83] width 34 height 7
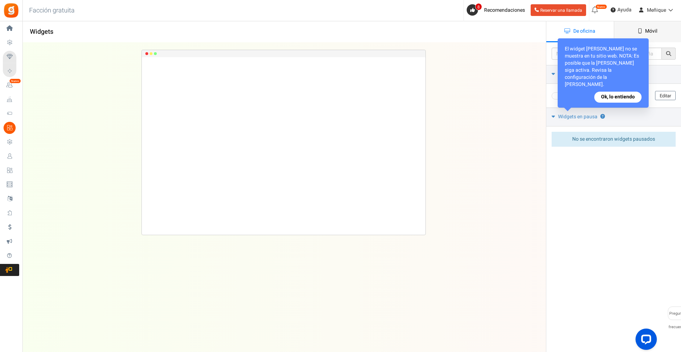
click at [652, 33] on font "Móvil" at bounding box center [651, 30] width 12 height 7
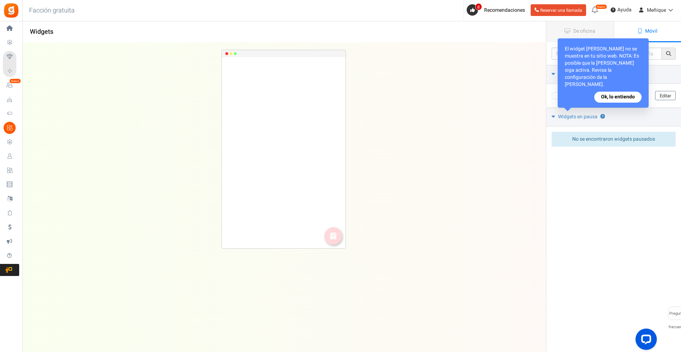
click at [624, 96] on font "Ok, lo entiendo" at bounding box center [618, 96] width 34 height 7
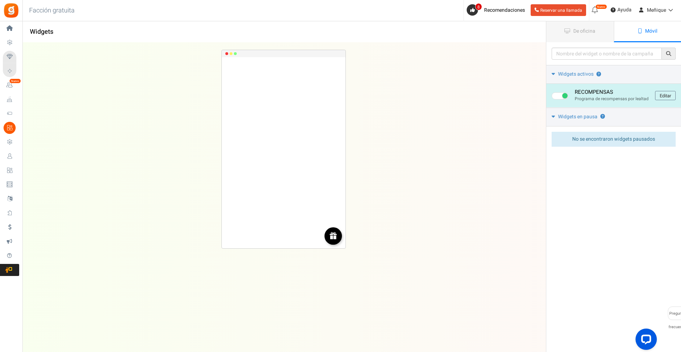
click at [332, 232] on img at bounding box center [333, 236] width 8 height 8
click at [333, 234] on img at bounding box center [333, 236] width 8 height 8
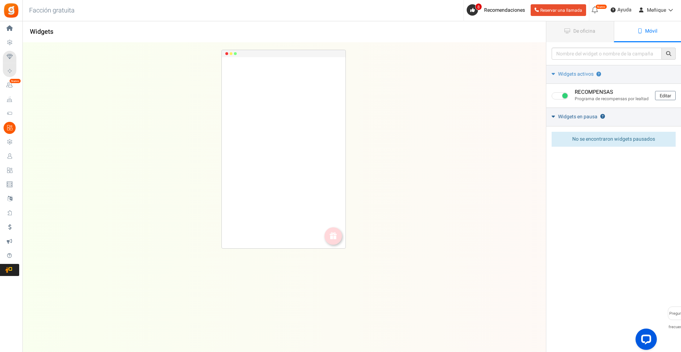
click at [551, 118] on link "Widgets en pausa ?" at bounding box center [613, 117] width 135 height 19
click at [555, 116] on icon at bounding box center [552, 116] width 5 height 3
click at [555, 116] on link "Widgets en pausa ?" at bounding box center [613, 117] width 135 height 19
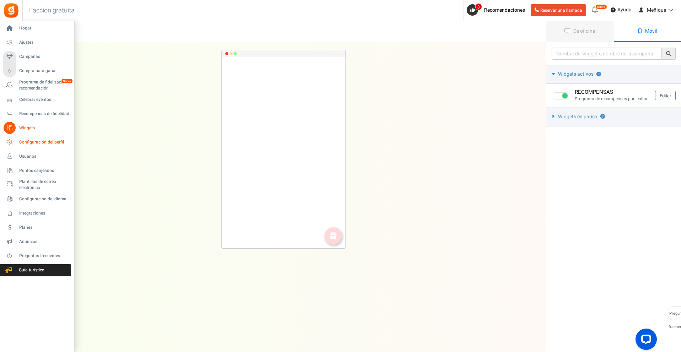
click at [18, 142] on link "Configuración del perfil" at bounding box center [37, 142] width 68 height 12
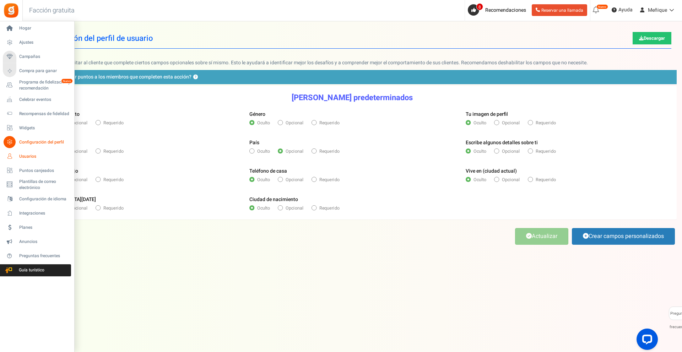
click at [15, 156] on icon at bounding box center [10, 156] width 12 height 12
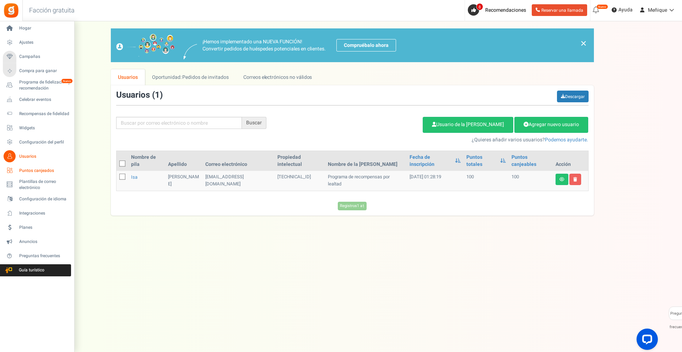
click at [32, 173] on font "Puntos canjeados" at bounding box center [36, 170] width 35 height 6
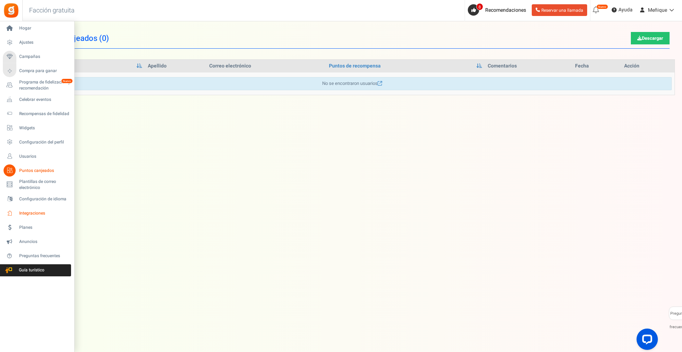
click at [29, 211] on font "Integraciones" at bounding box center [32, 213] width 26 height 6
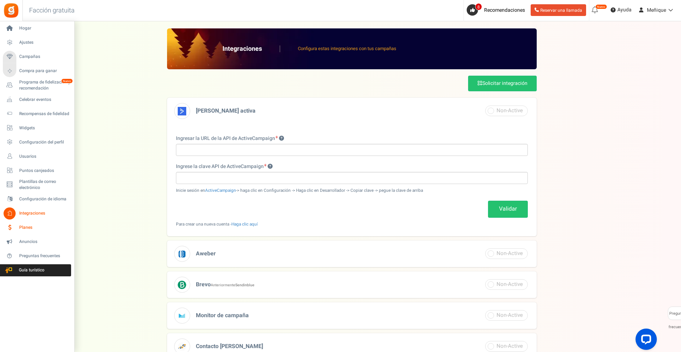
click at [23, 229] on font "Planes" at bounding box center [25, 227] width 13 height 6
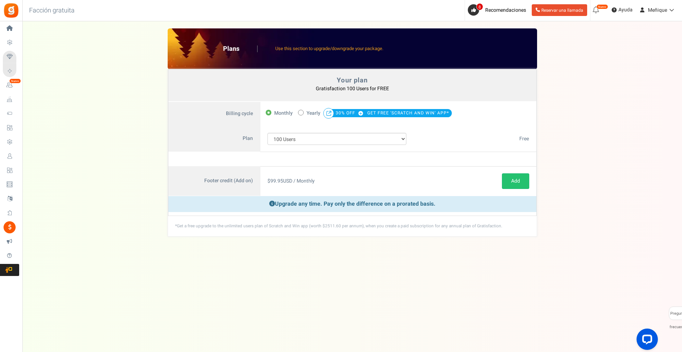
click at [161, 149] on div "Your plan - Gratisfaction 100 Users : FREE Coupon [[]] Plans Use this section t…" at bounding box center [352, 132] width 646 height 208
